Goal: Task Accomplishment & Management: Use online tool/utility

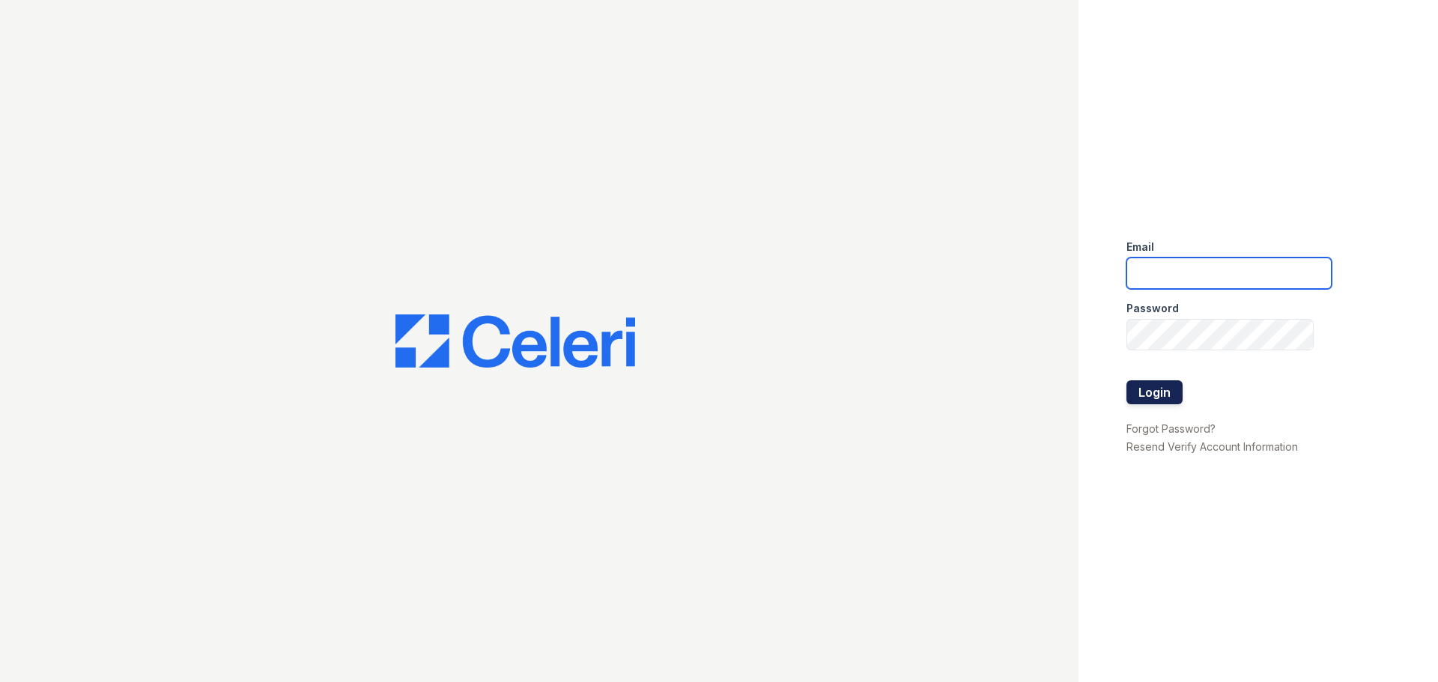
type input "[EMAIL_ADDRESS][DOMAIN_NAME]"
click at [1164, 390] on button "Login" at bounding box center [1154, 392] width 56 height 24
type input "[EMAIL_ADDRESS][DOMAIN_NAME]"
click at [1171, 398] on button "Login" at bounding box center [1154, 392] width 56 height 24
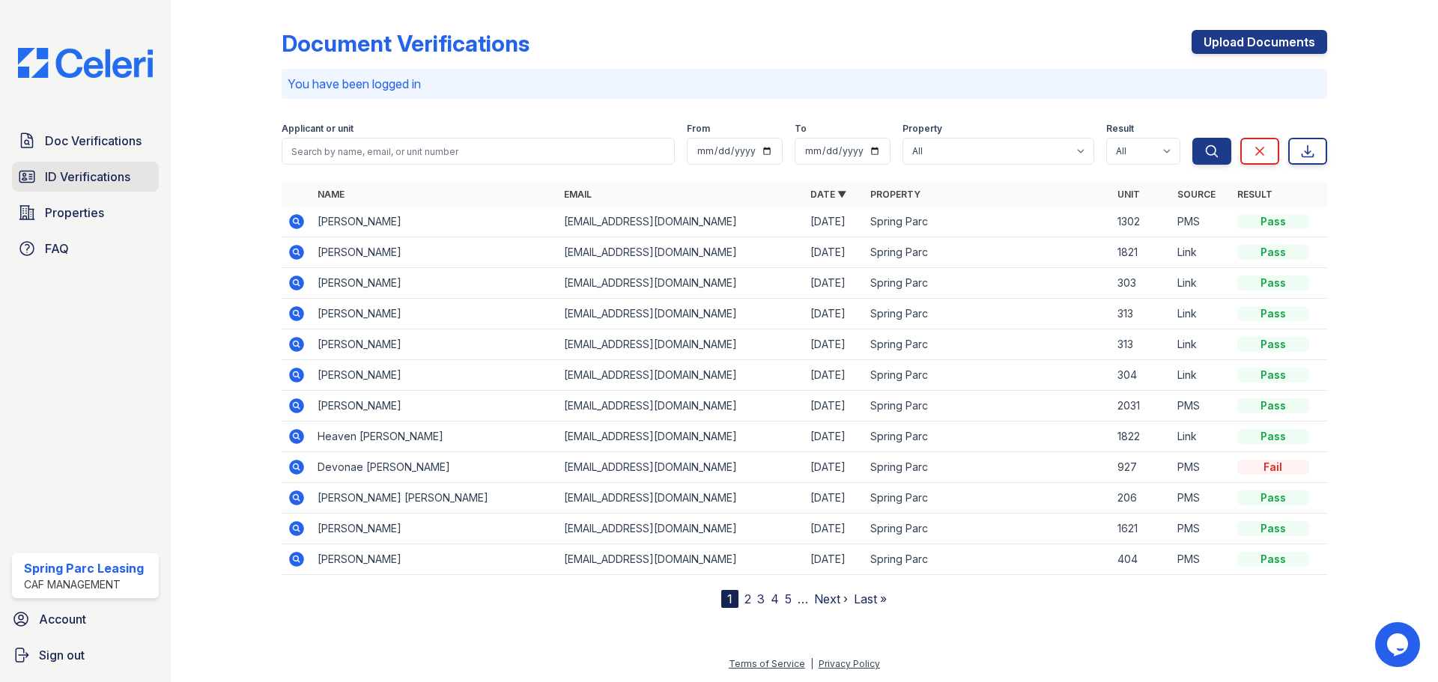
click at [109, 180] on span "ID Verifications" at bounding box center [87, 177] width 85 height 18
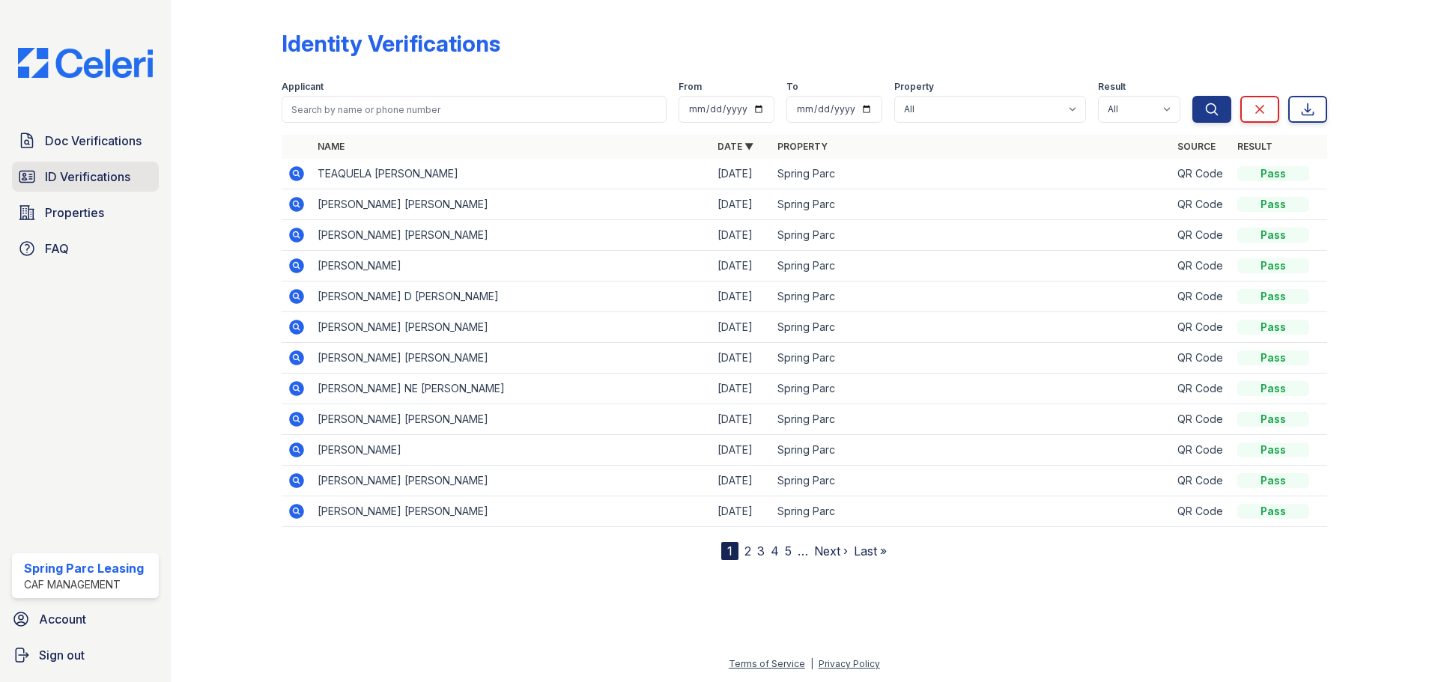
click at [108, 182] on span "ID Verifications" at bounding box center [87, 177] width 85 height 18
click at [292, 177] on icon at bounding box center [296, 173] width 15 height 15
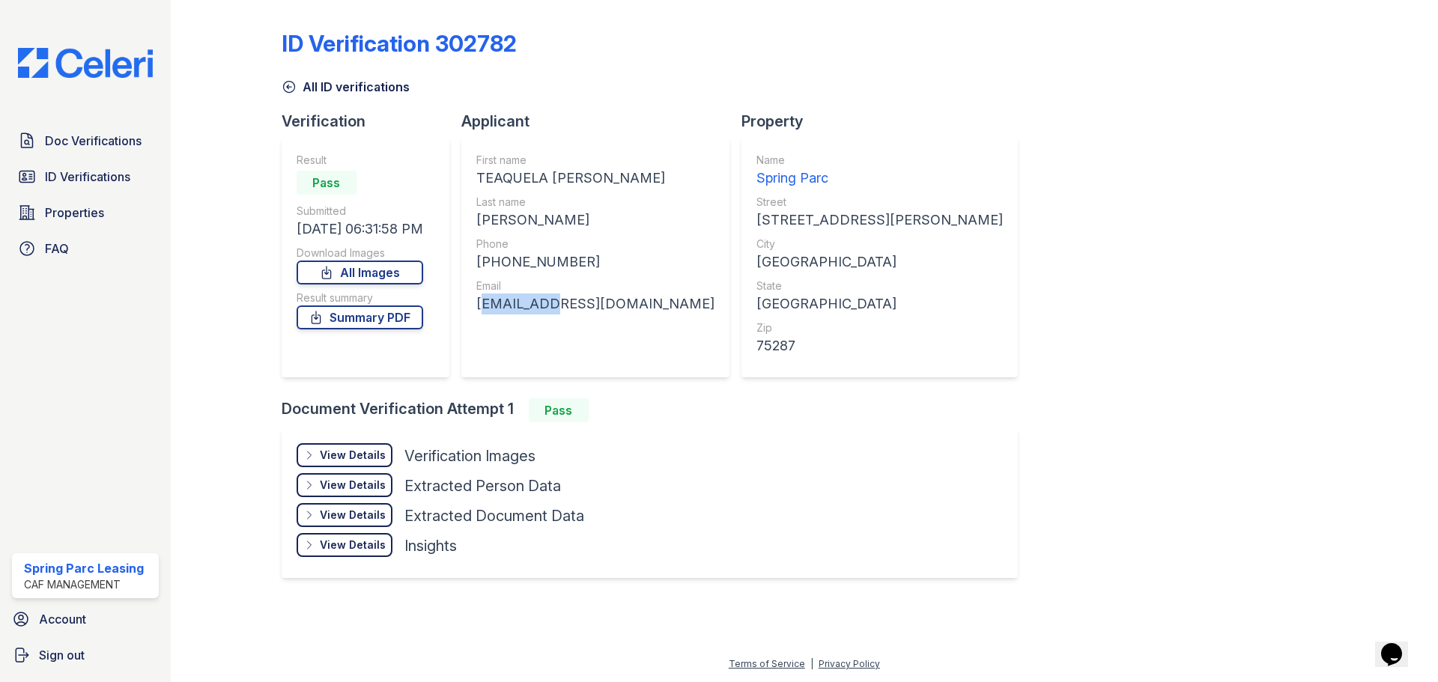
click at [511, 313] on div "[EMAIL_ADDRESS][DOMAIN_NAME]" at bounding box center [595, 304] width 238 height 21
click at [477, 307] on div "First name TEAQUELA [PERSON_NAME] Last name [PERSON_NAME] Phone [PHONE_NUMBER] …" at bounding box center [595, 258] width 268 height 240
click at [472, 307] on div "First name TEAQUELA [PERSON_NAME] Last name [PERSON_NAME] Phone [PHONE_NUMBER] …" at bounding box center [595, 258] width 268 height 240
click at [487, 305] on div "[EMAIL_ADDRESS][DOMAIN_NAME]" at bounding box center [595, 304] width 238 height 21
click at [472, 306] on div "First name TEAQUELA [PERSON_NAME] Last name [PERSON_NAME] Phone [PHONE_NUMBER] …" at bounding box center [595, 258] width 268 height 240
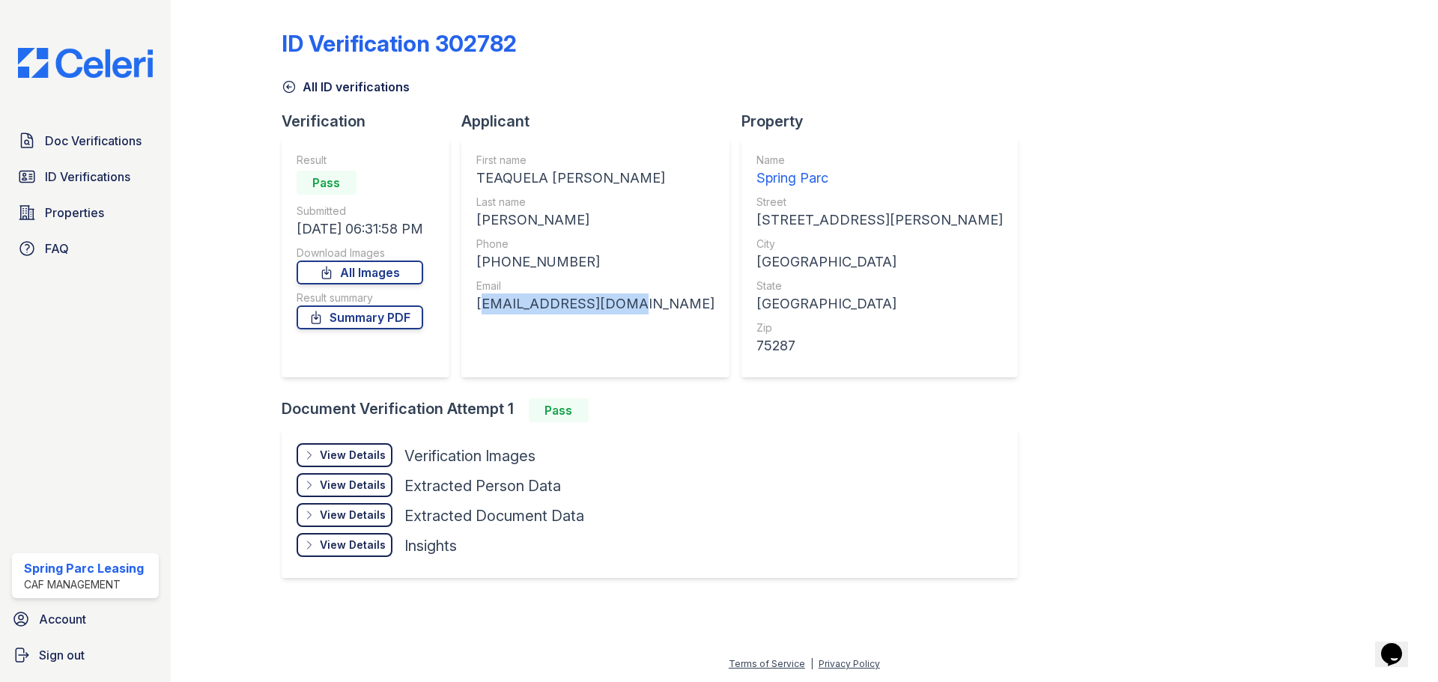
drag, startPoint x: 479, startPoint y: 304, endPoint x: 613, endPoint y: 319, distance: 134.1
click at [613, 319] on div "First name TEAQUELA [PERSON_NAME] Last name [PERSON_NAME] Phone [PHONE_NUMBER] …" at bounding box center [595, 258] width 268 height 240
copy div "[EMAIL_ADDRESS][DOMAIN_NAME]"
click at [77, 165] on link "ID Verifications" at bounding box center [85, 177] width 147 height 30
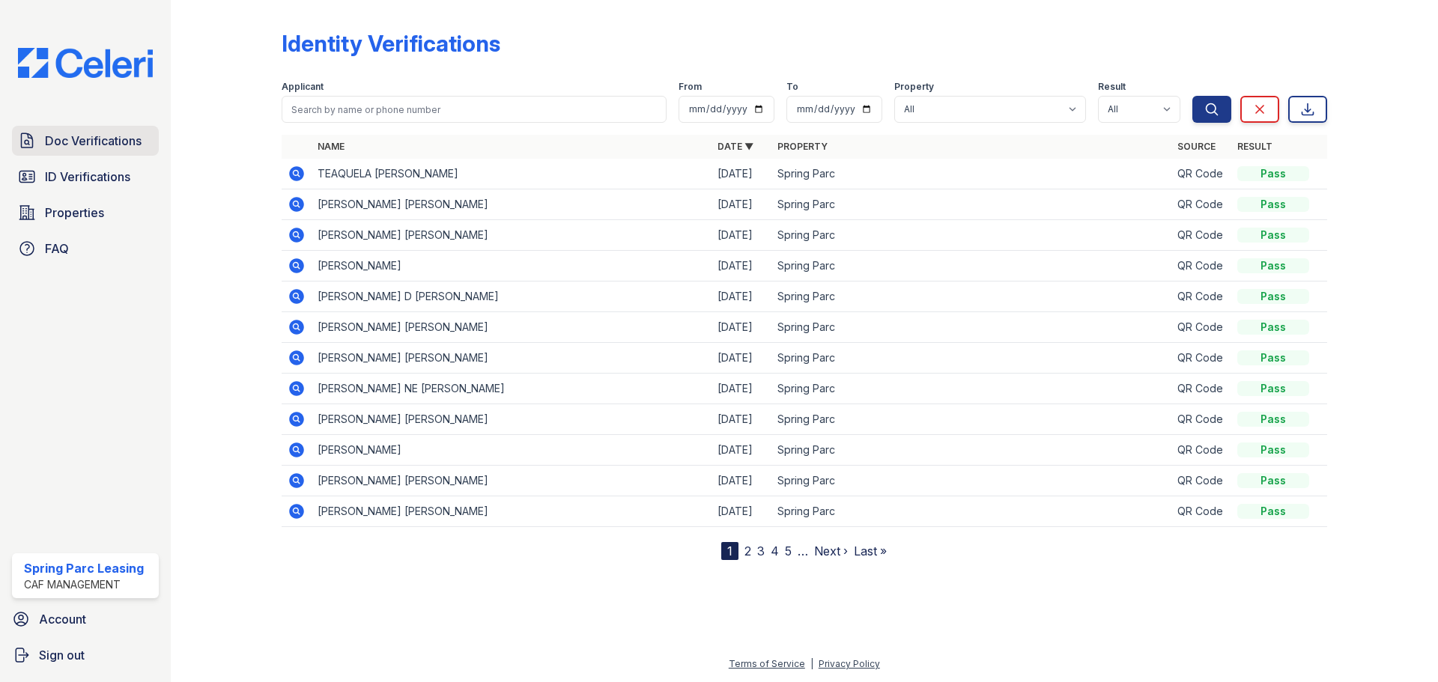
click at [59, 142] on span "Doc Verifications" at bounding box center [93, 141] width 97 height 18
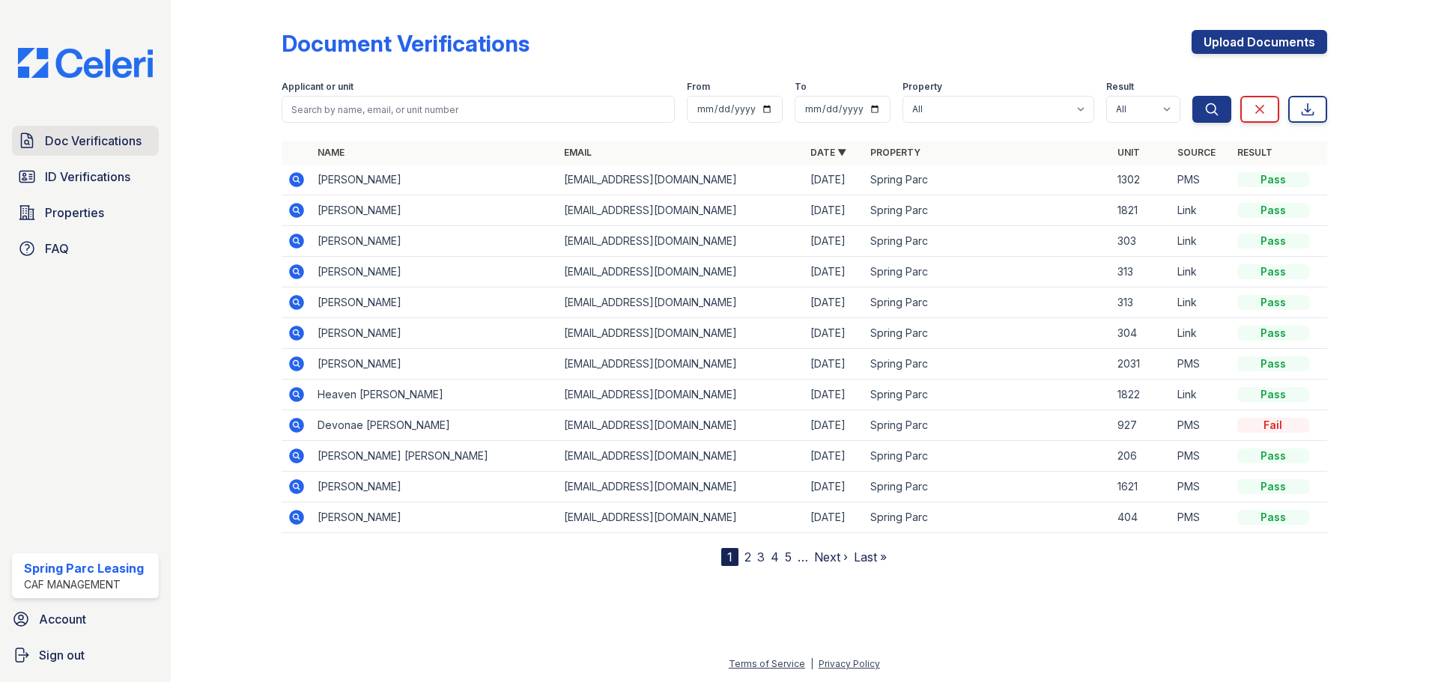
click at [74, 134] on span "Doc Verifications" at bounding box center [93, 141] width 97 height 18
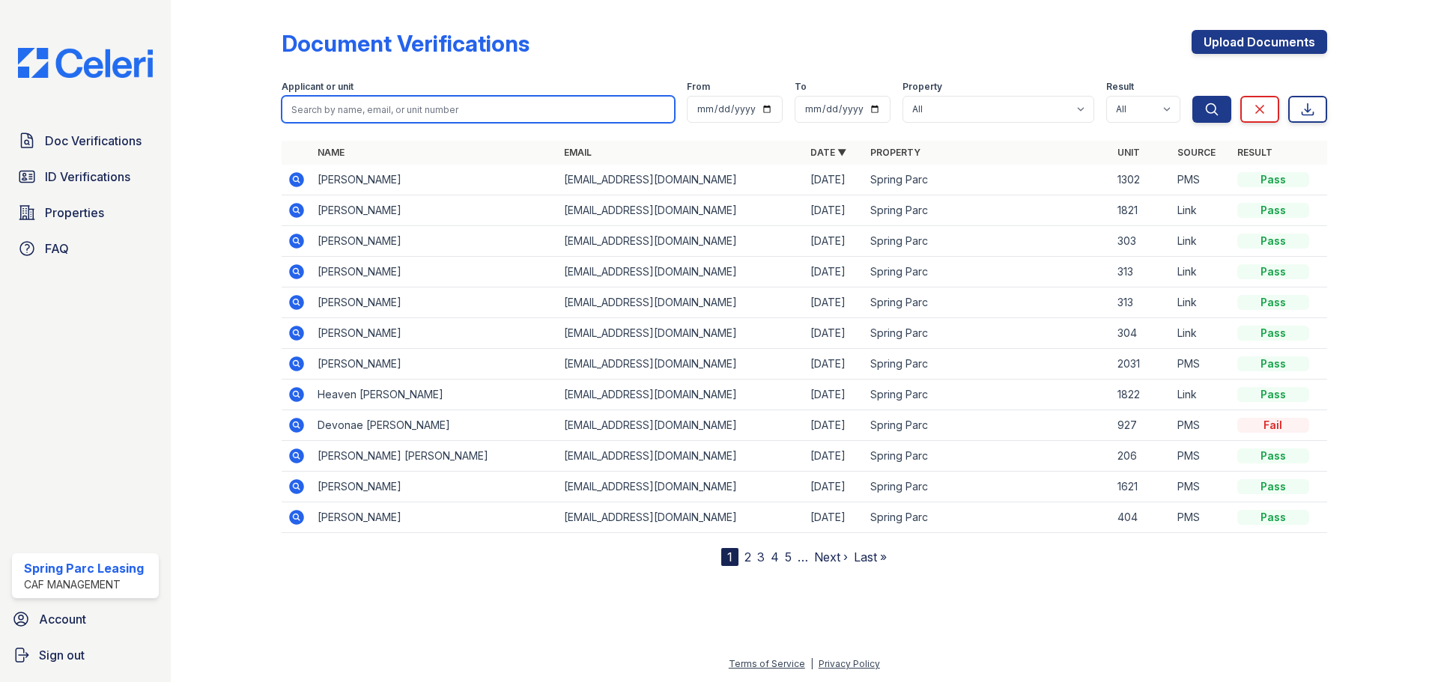
click at [382, 118] on input "search" at bounding box center [478, 109] width 393 height 27
click at [573, 113] on input "search" at bounding box center [478, 109] width 393 height 27
click at [475, 115] on input "search" at bounding box center [478, 109] width 393 height 27
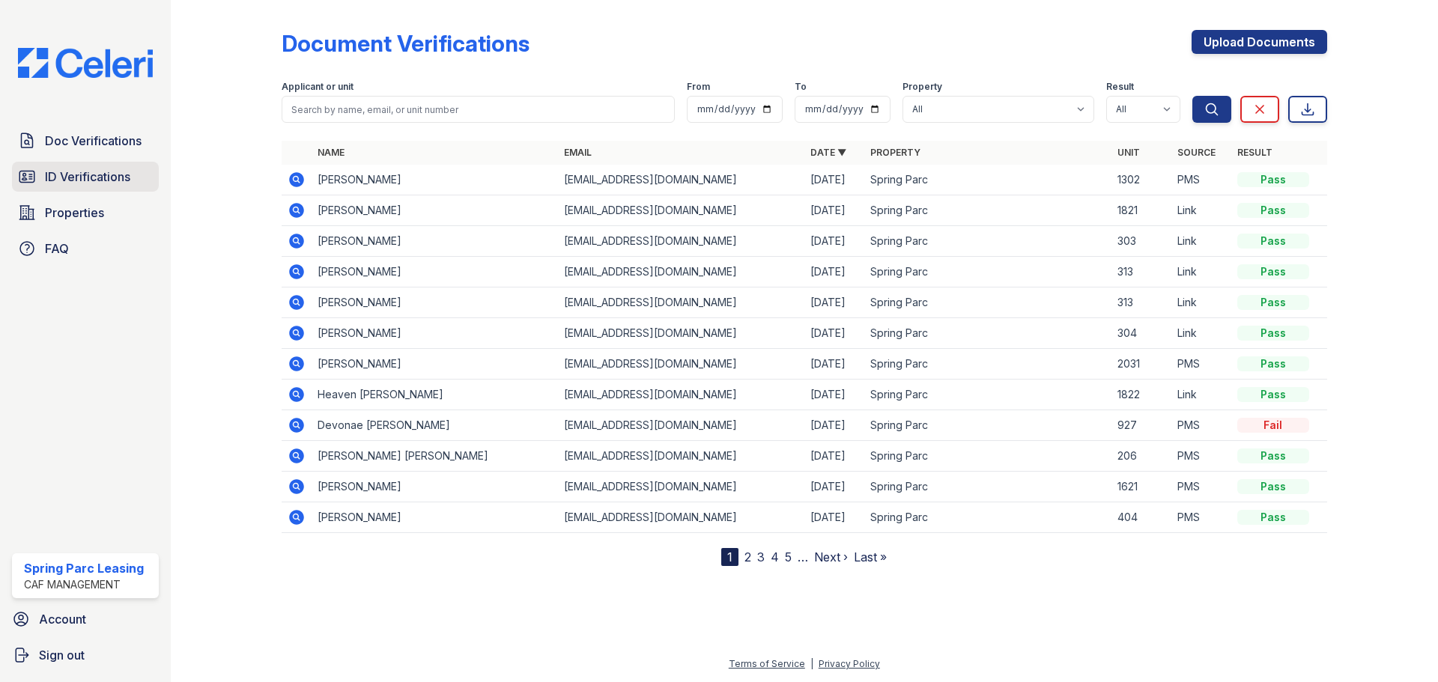
click at [118, 177] on span "ID Verifications" at bounding box center [87, 177] width 85 height 18
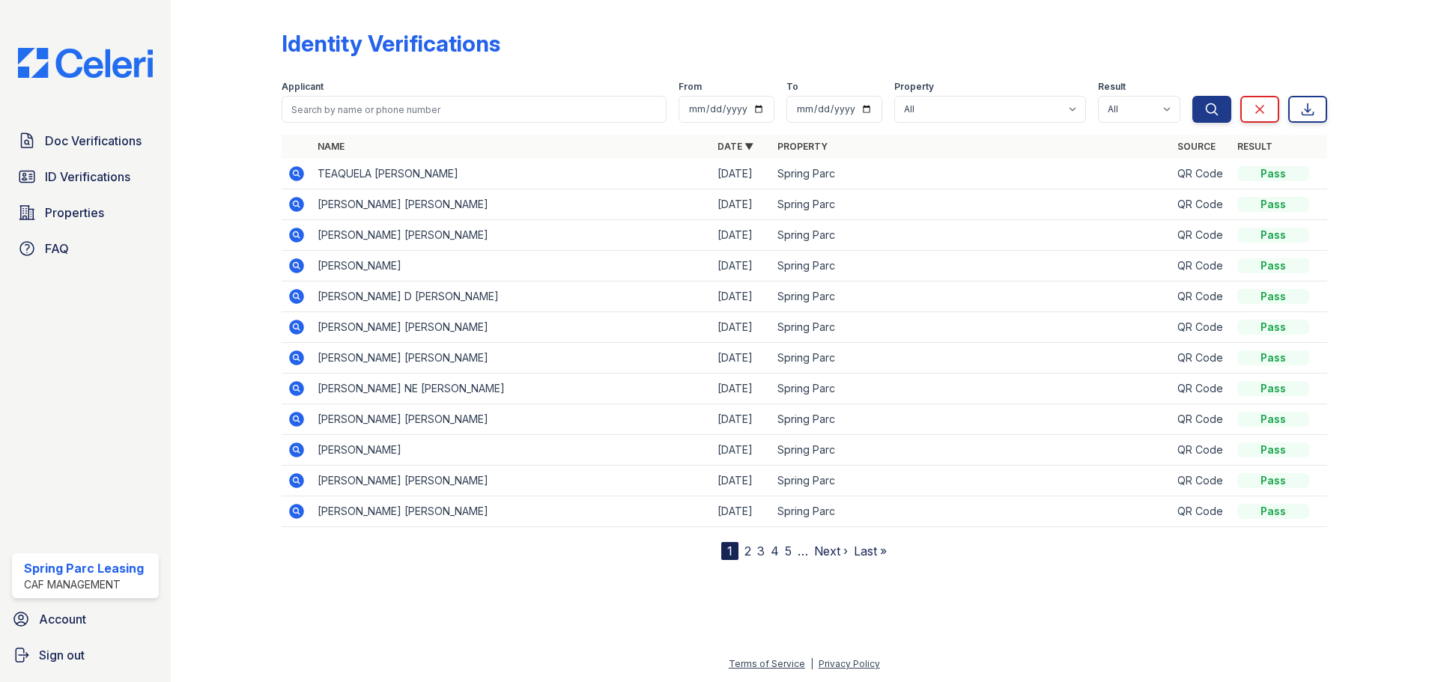
click at [292, 237] on icon at bounding box center [296, 235] width 15 height 15
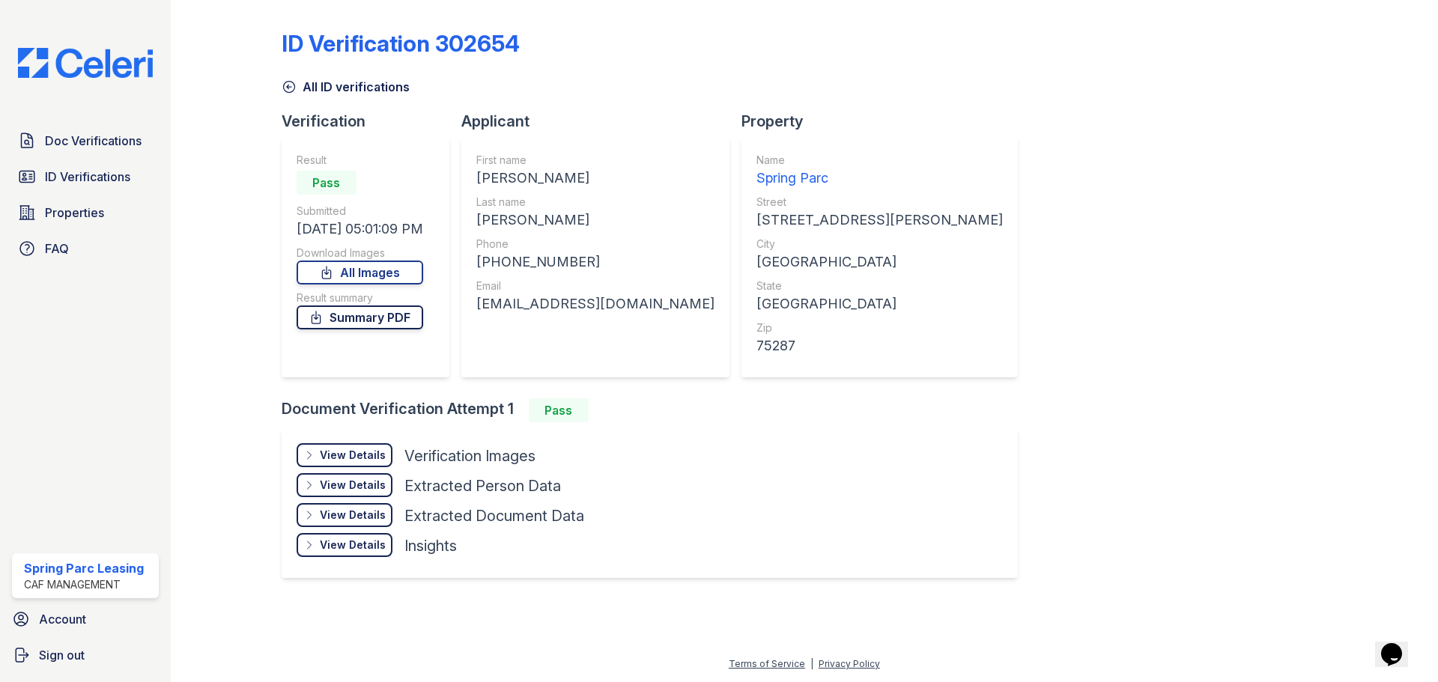
click at [323, 323] on icon at bounding box center [315, 317] width 15 height 15
